Goal: Task Accomplishment & Management: Use online tool/utility

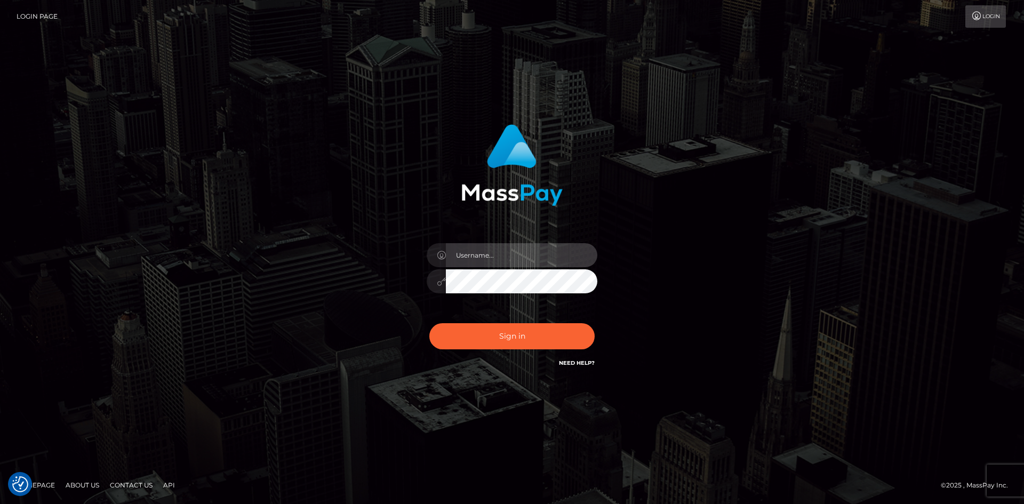
click at [453, 254] on input "text" at bounding box center [521, 255] width 151 height 24
type input "pranav"
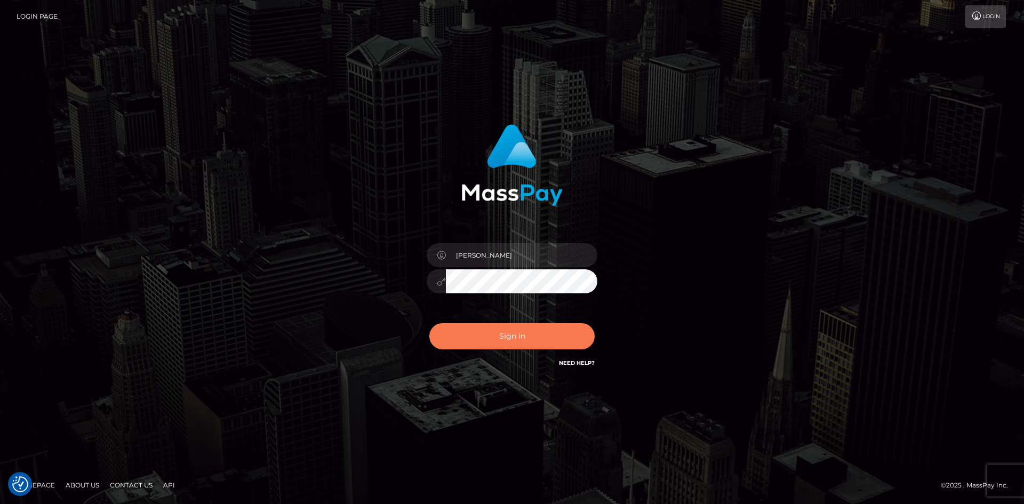
click at [484, 332] on button "Sign in" at bounding box center [511, 336] width 165 height 26
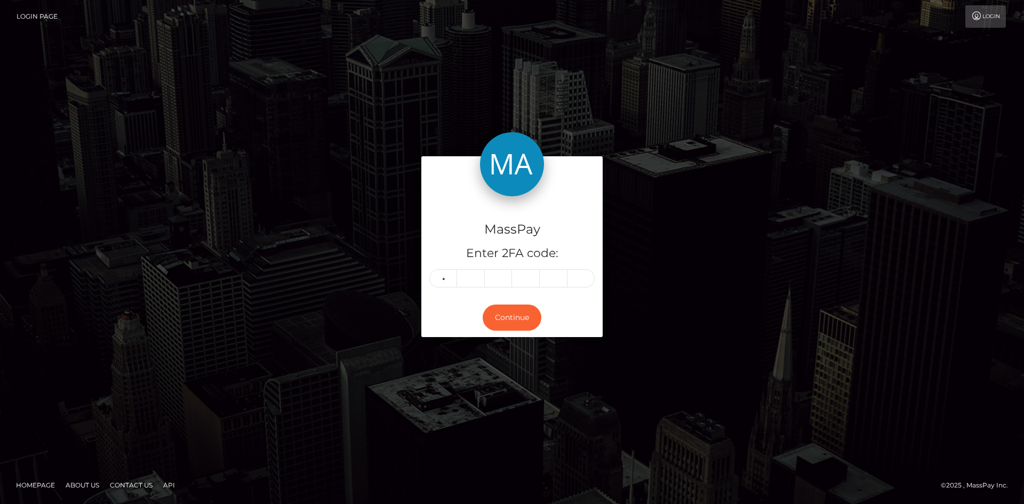
type input "4"
type input "3"
type input "7"
type input "3"
type input "5"
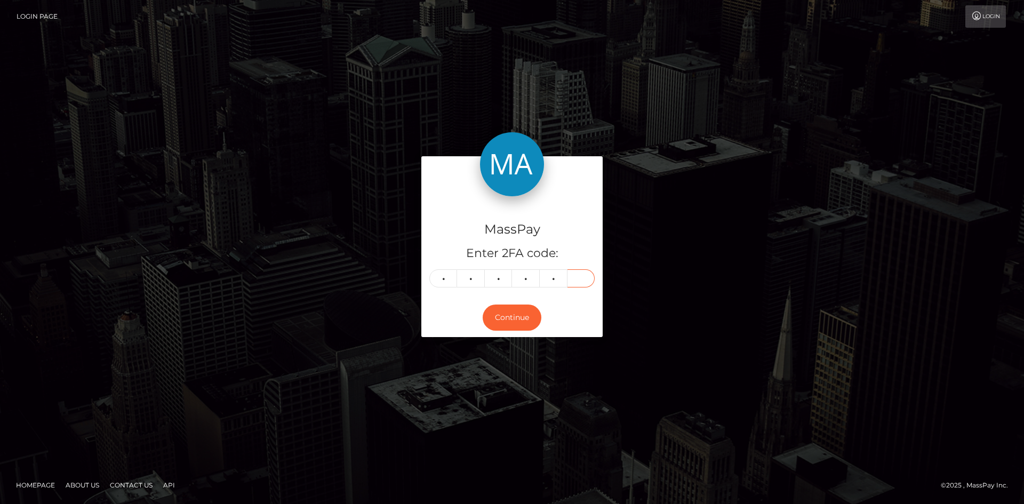
type input "5"
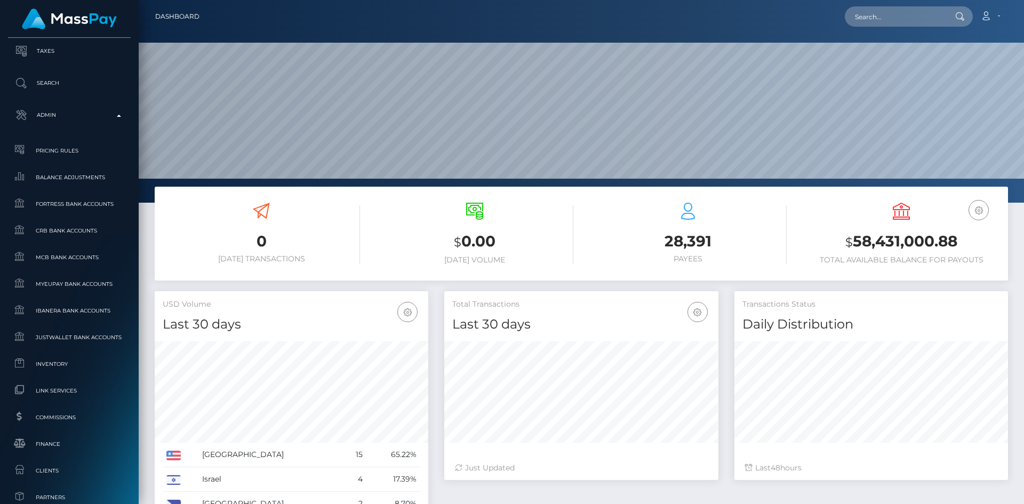
scroll to position [189, 274]
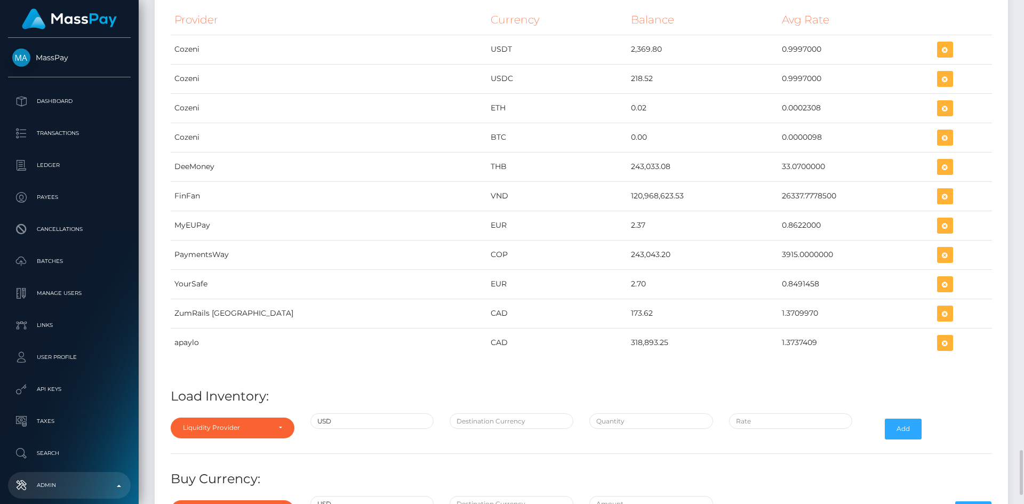
scroll to position [5163, 0]
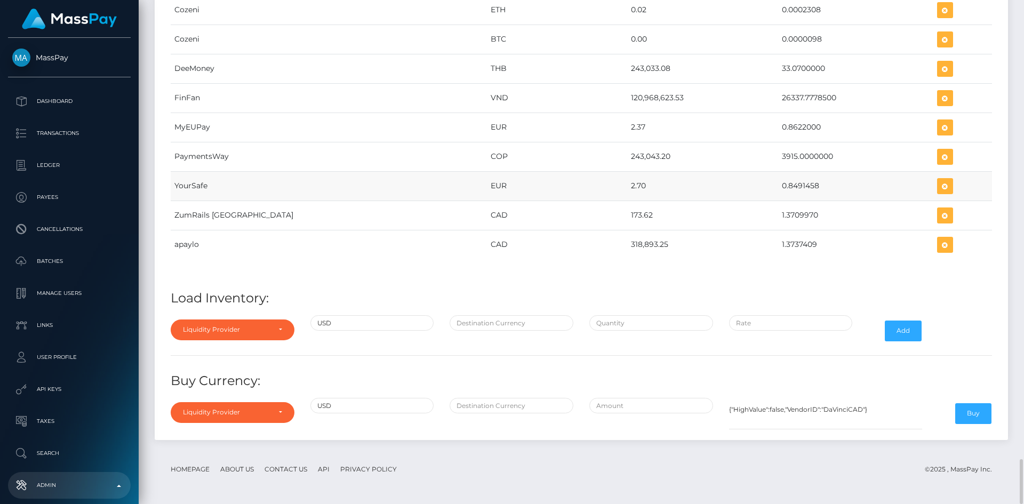
drag, startPoint x: 738, startPoint y: 187, endPoint x: 776, endPoint y: 192, distance: 38.8
click at [778, 192] on td "0.8491458" at bounding box center [855, 185] width 155 height 29
copy td "0.8491458"
click at [938, 187] on icon "button" at bounding box center [944, 186] width 13 height 13
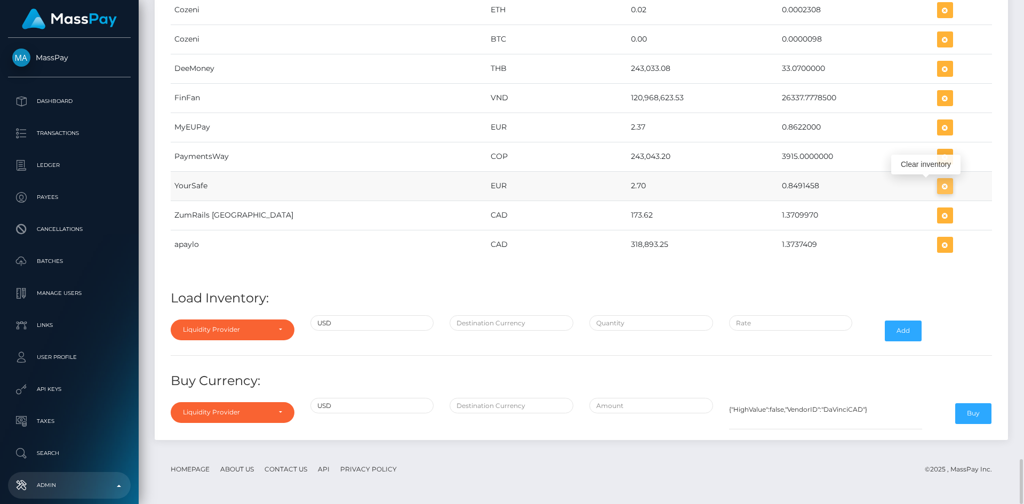
click at [938, 188] on icon "button" at bounding box center [944, 186] width 13 height 13
click at [938, 186] on icon "button" at bounding box center [944, 186] width 13 height 13
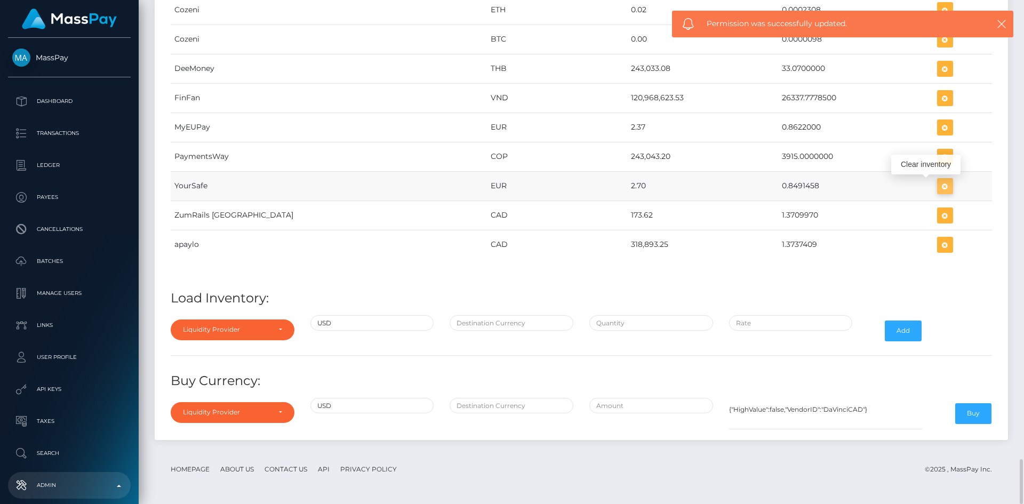
click at [938, 189] on icon "button" at bounding box center [944, 186] width 13 height 13
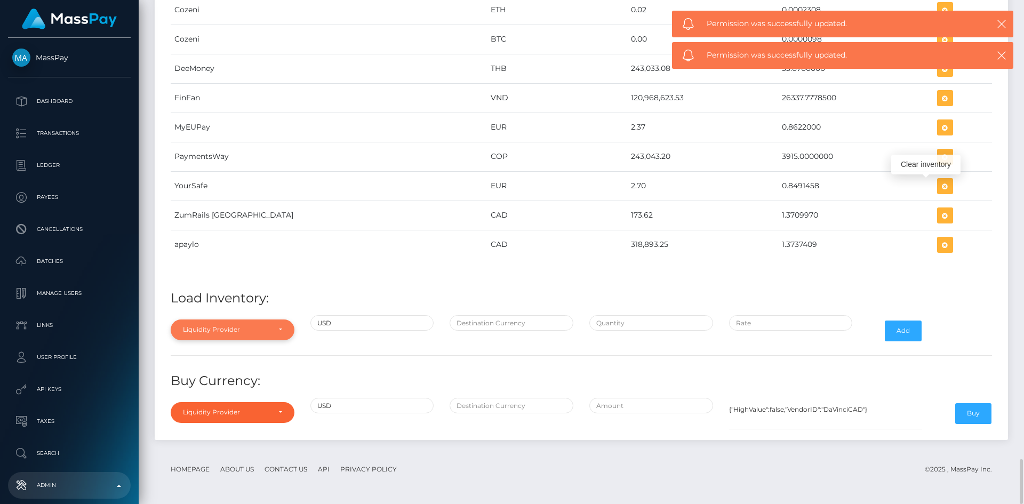
click at [253, 333] on div "Liquidity Provider" at bounding box center [226, 329] width 87 height 9
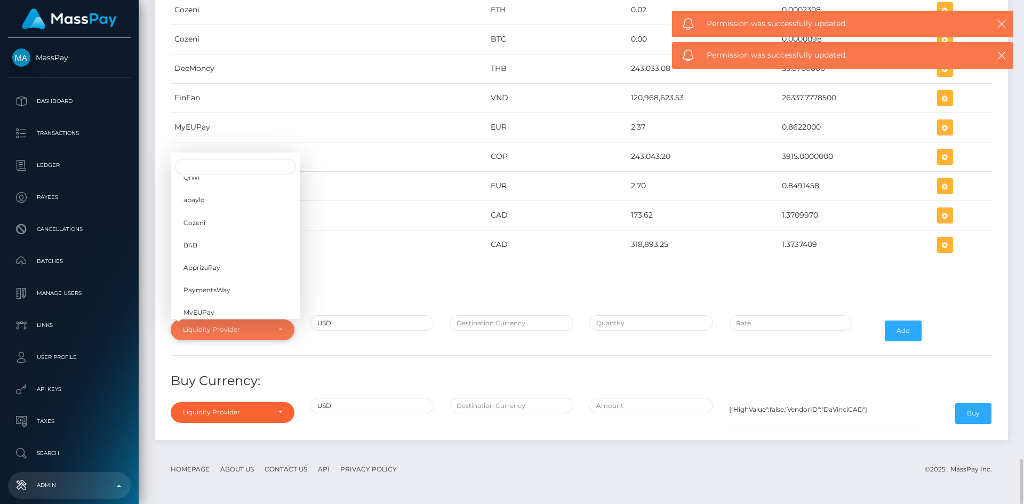
scroll to position [168, 0]
click at [223, 250] on link "YourSafe" at bounding box center [236, 246] width 130 height 20
select select "YourSafe"
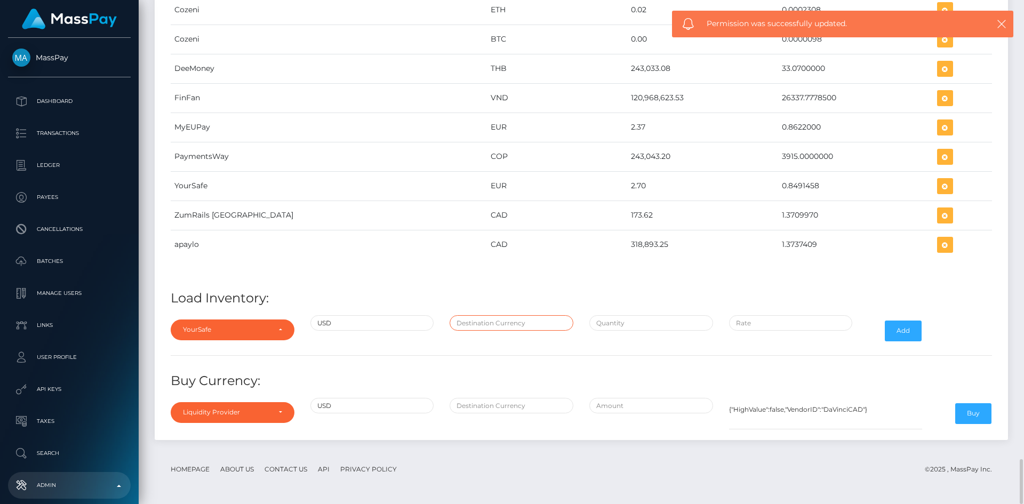
click at [472, 323] on input "text" at bounding box center [511, 322] width 124 height 15
type input "EUR"
click at [606, 325] on input "text" at bounding box center [651, 322] width 124 height 15
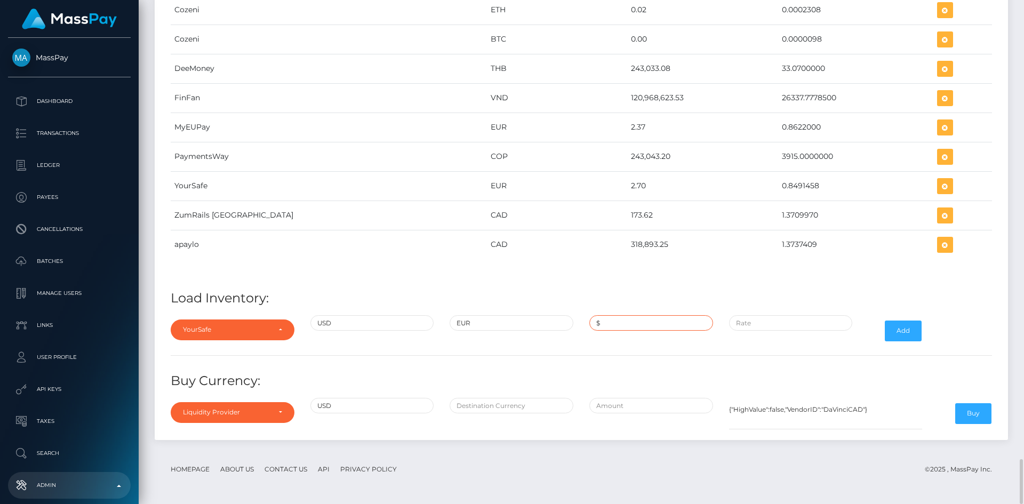
click at [604, 325] on input "$" at bounding box center [651, 322] width 124 height 15
paste input "200,000.0000000"
type input "$200,000.0000000"
click at [767, 325] on input "$" at bounding box center [791, 322] width 124 height 15
paste input "0.8465702"
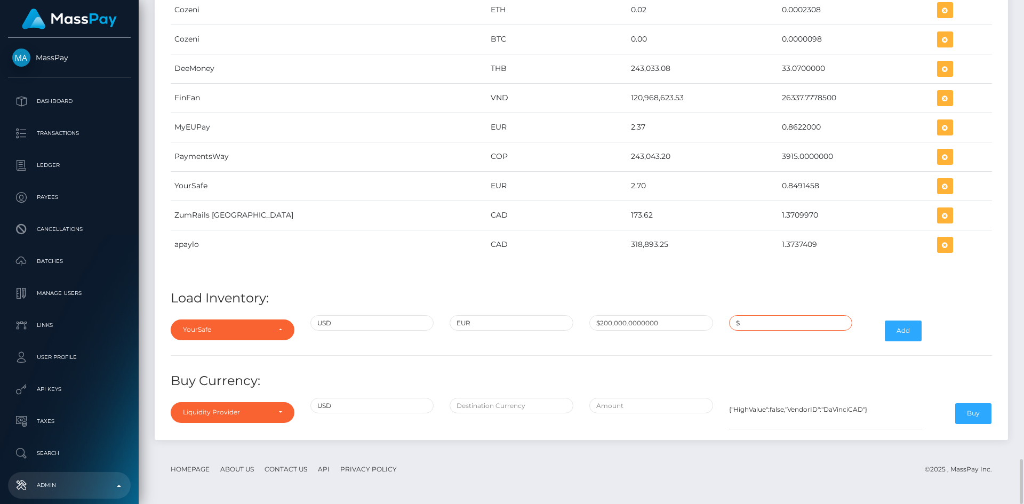
type input "$0.8465702"
click at [896, 332] on button "Add" at bounding box center [903, 330] width 37 height 20
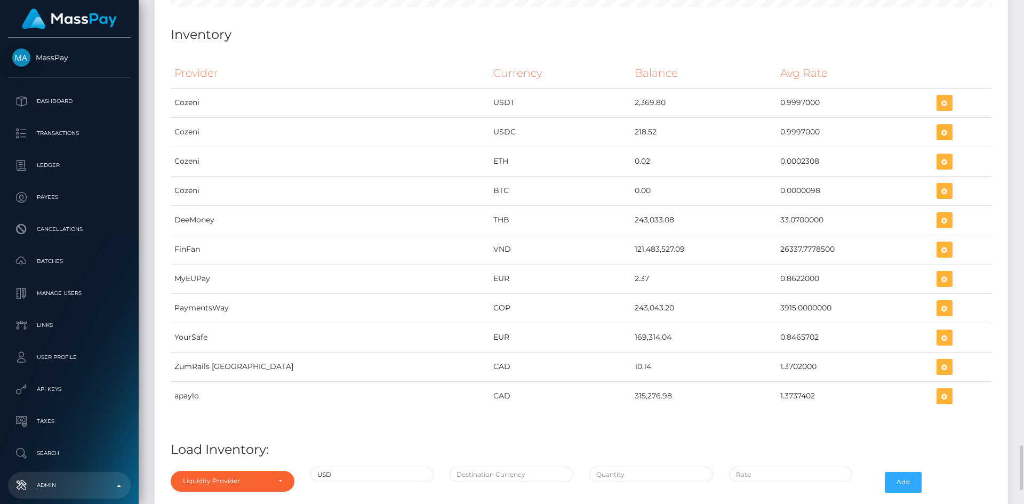
scroll to position [5163, 0]
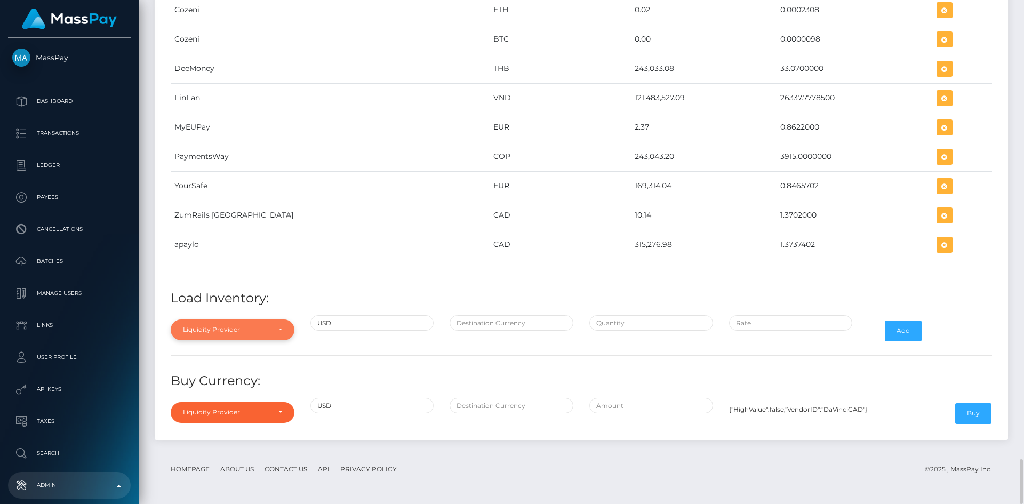
click at [269, 325] on div "Liquidity Provider" at bounding box center [226, 329] width 87 height 9
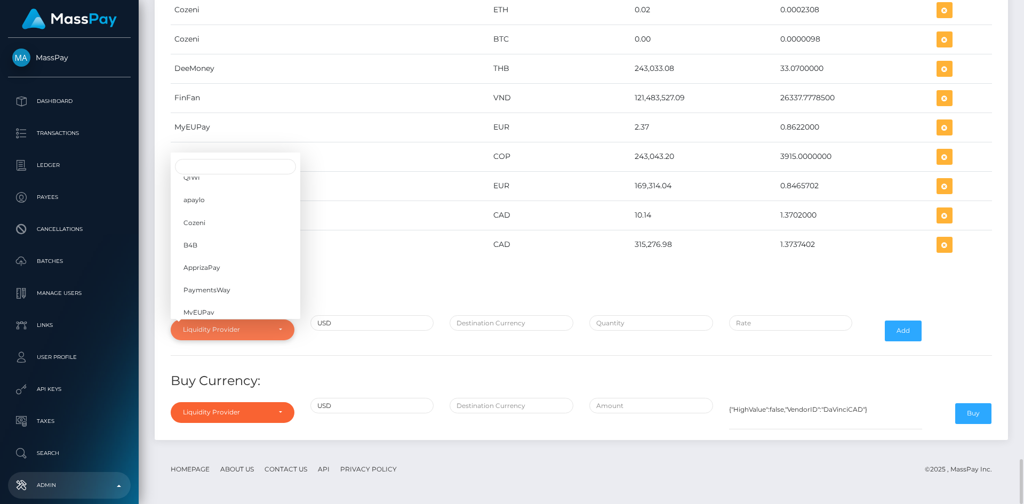
scroll to position [168, 0]
click at [198, 239] on link "YourSafe" at bounding box center [236, 246] width 130 height 20
select select "YourSafe"
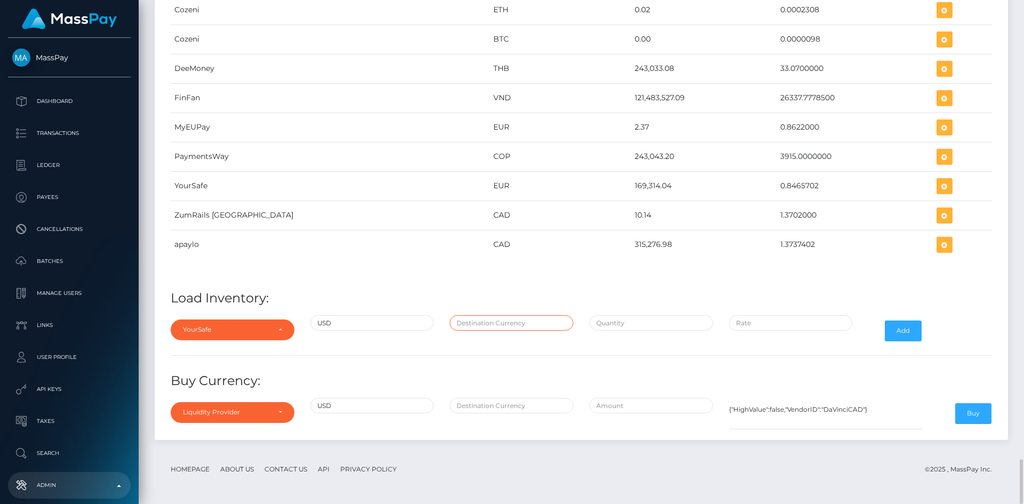
drag, startPoint x: 465, startPoint y: 323, endPoint x: 468, endPoint y: 328, distance: 6.0
click at [465, 323] on input "text" at bounding box center [511, 322] width 124 height 15
type input "EUR"
click at [610, 325] on input "text" at bounding box center [651, 322] width 124 height 15
click at [625, 327] on input "$" at bounding box center [651, 322] width 124 height 15
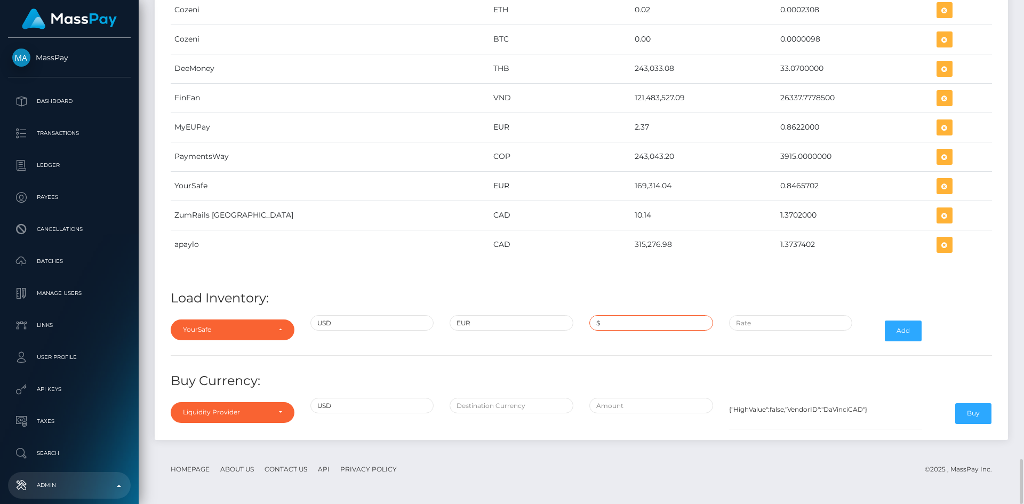
paste input "403.7600000"
type input "$403.7600000"
click at [764, 319] on input "$" at bounding box center [791, 322] width 124 height 15
paste input "0.8491458"
type input "$0.8491458"
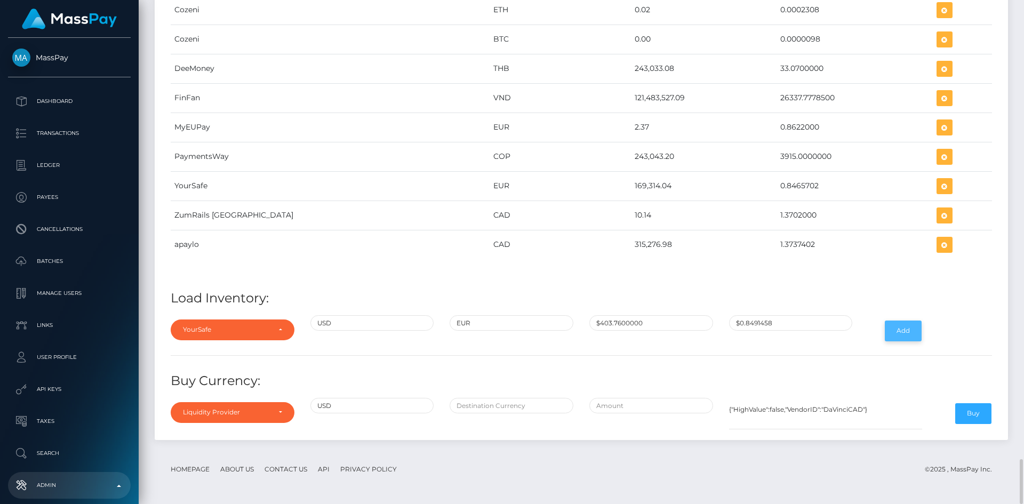
click at [904, 326] on button "Add" at bounding box center [903, 330] width 37 height 20
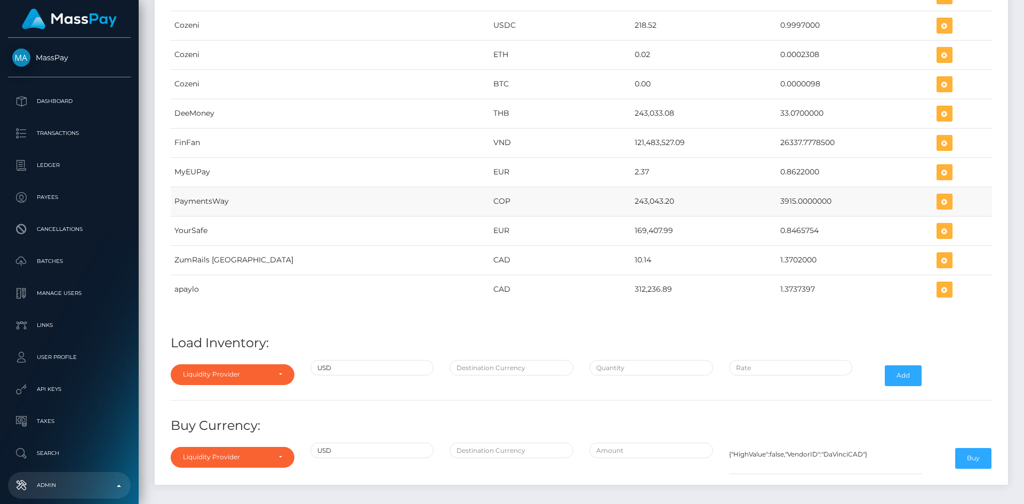
scroll to position [5163, 0]
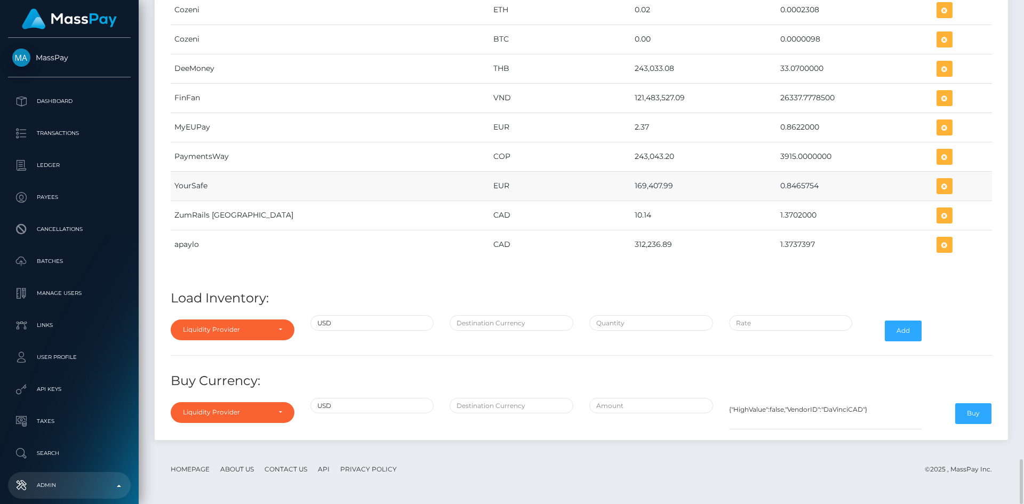
drag, startPoint x: 560, startPoint y: 184, endPoint x: 600, endPoint y: 187, distance: 39.5
click at [631, 187] on td "169,407.99" at bounding box center [704, 185] width 146 height 29
copy td "169,407.99"
drag, startPoint x: 735, startPoint y: 183, endPoint x: 774, endPoint y: 188, distance: 39.2
click at [776, 188] on td "0.8465754" at bounding box center [854, 185] width 156 height 29
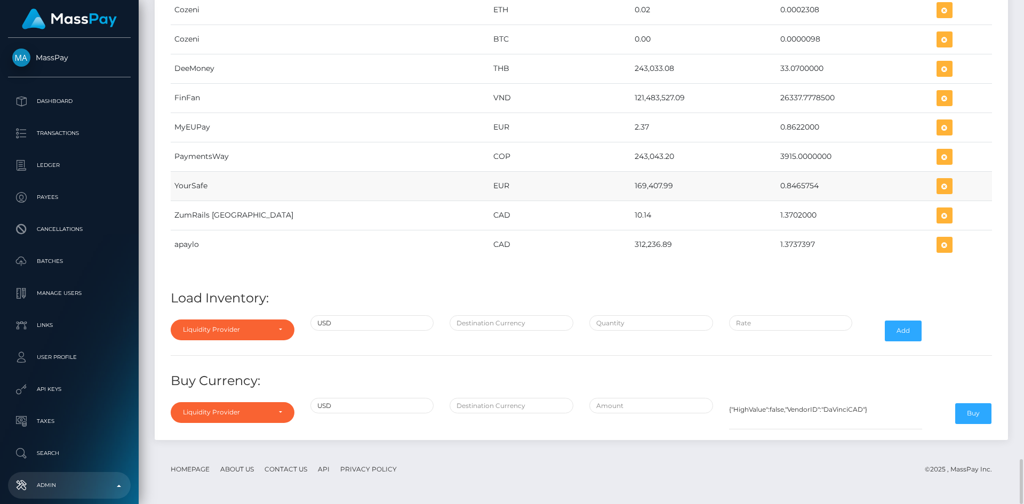
copy td "0.8465754"
click at [938, 184] on icon "button" at bounding box center [944, 186] width 13 height 13
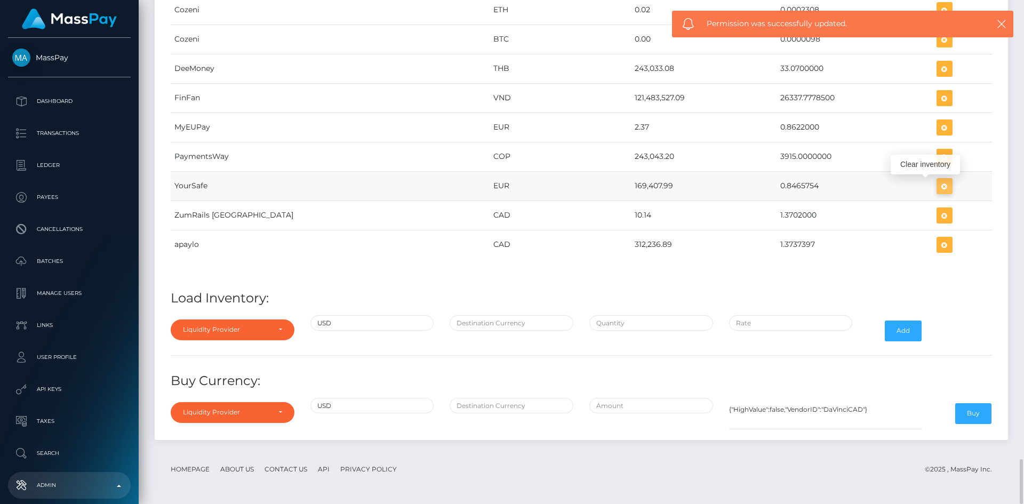
click at [938, 184] on icon "button" at bounding box center [944, 186] width 13 height 13
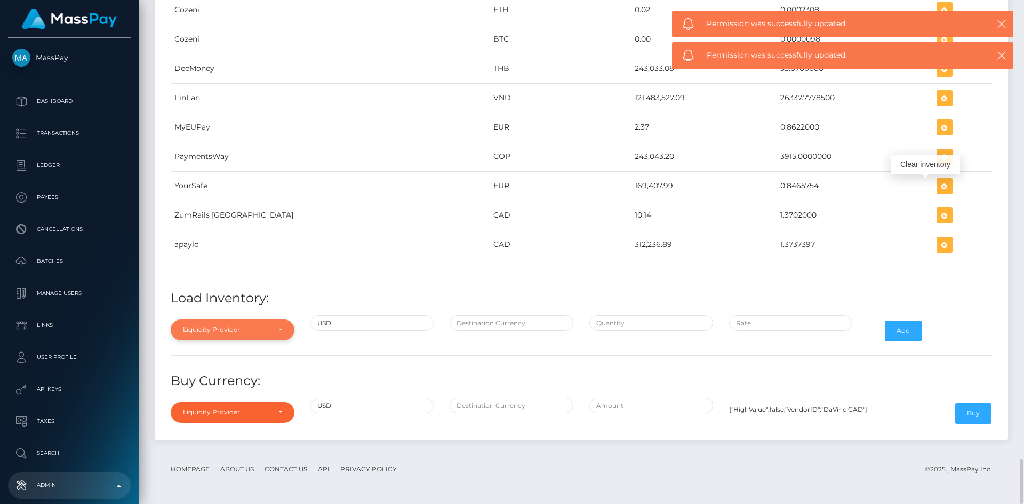
click at [252, 331] on div "Liquidity Provider" at bounding box center [226, 329] width 87 height 9
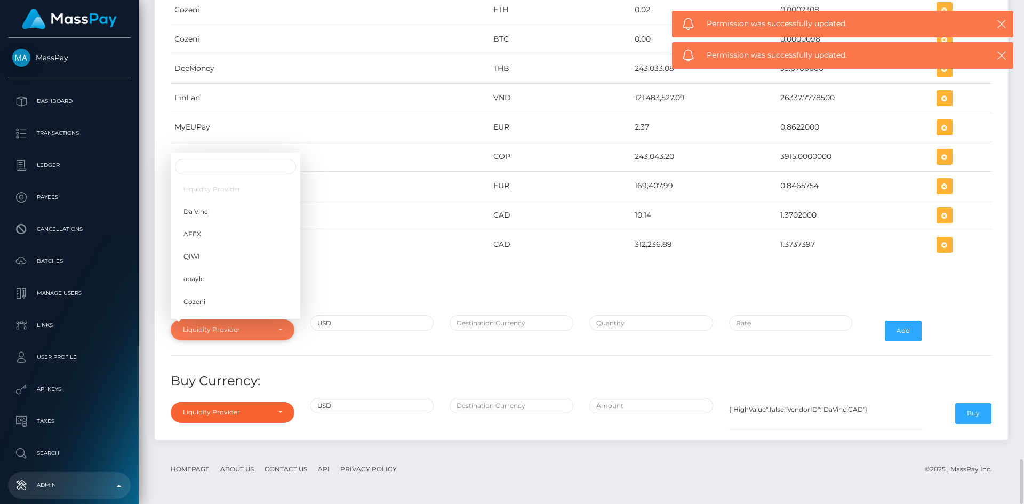
scroll to position [168, 0]
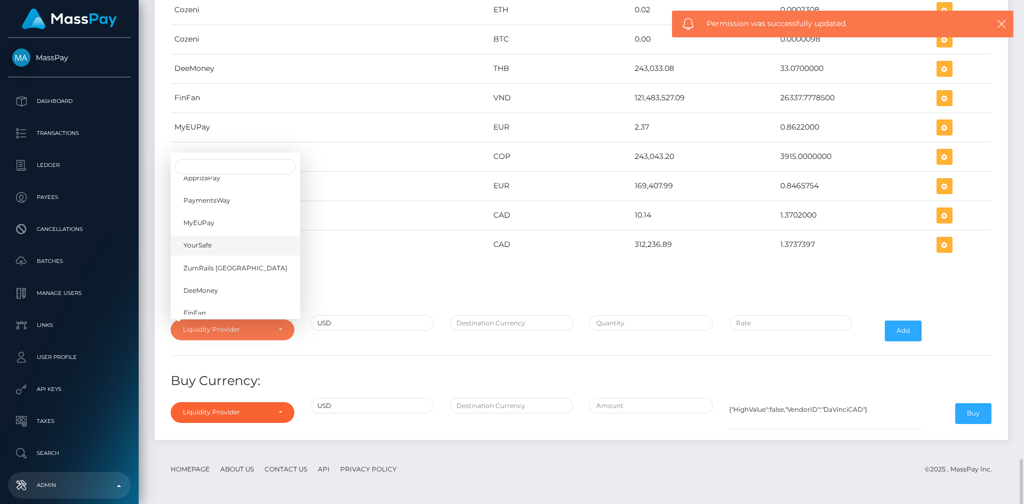
click at [208, 250] on span "YourSafe" at bounding box center [197, 246] width 28 height 10
select select "YourSafe"
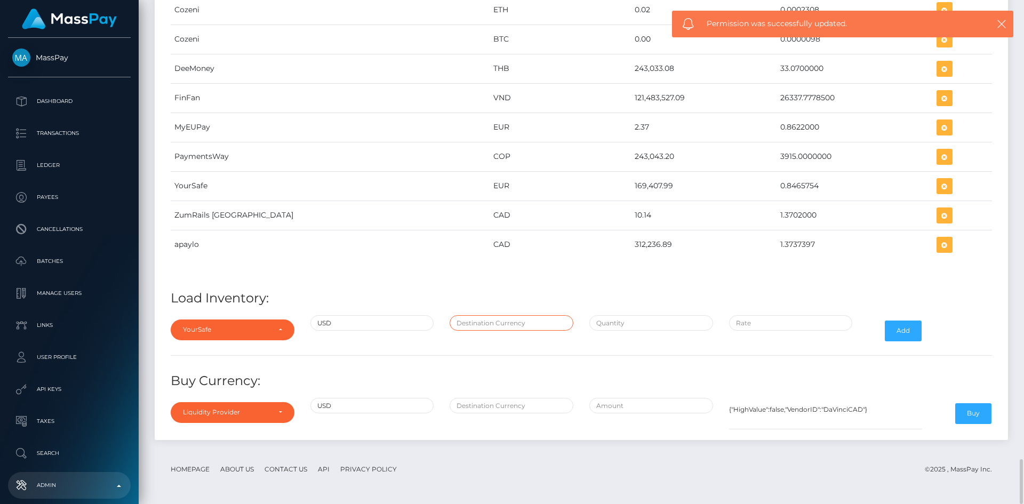
click at [472, 321] on input "text" at bounding box center [511, 322] width 124 height 15
type input "EUR"
click at [631, 318] on input "text" at bounding box center [651, 322] width 124 height 15
click at [615, 325] on input "$" at bounding box center [651, 322] width 124 height 15
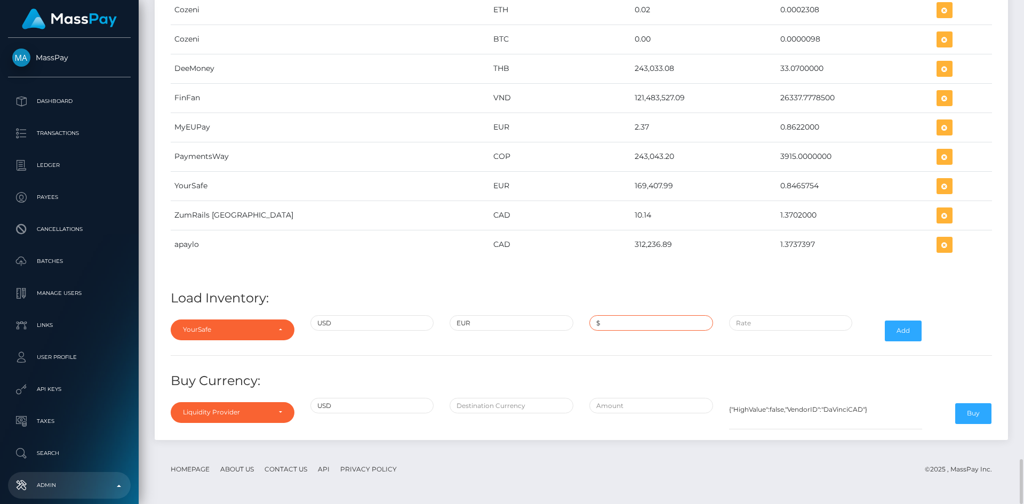
paste input "200,109.7500000"
type input "$200,109.7500000"
click at [778, 322] on input "$" at bounding box center [791, 322] width 124 height 15
paste input "0.8465754"
type input "$0.8465754"
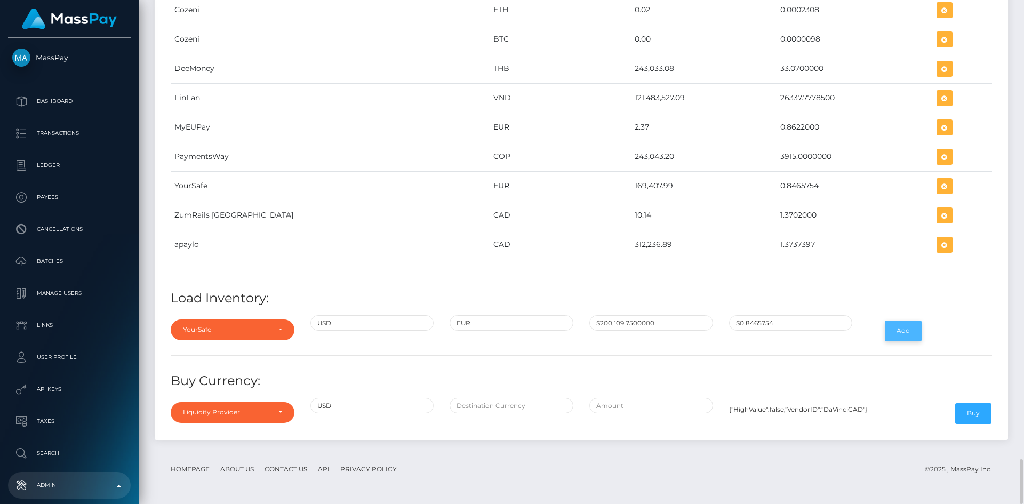
click at [901, 332] on button "Add" at bounding box center [903, 330] width 37 height 20
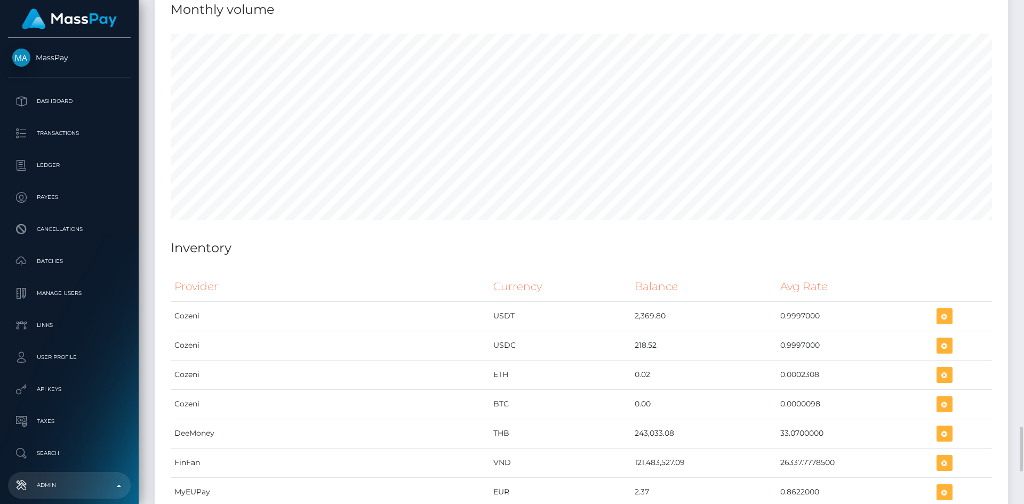
scroll to position [5163, 0]
